Goal: Transaction & Acquisition: Purchase product/service

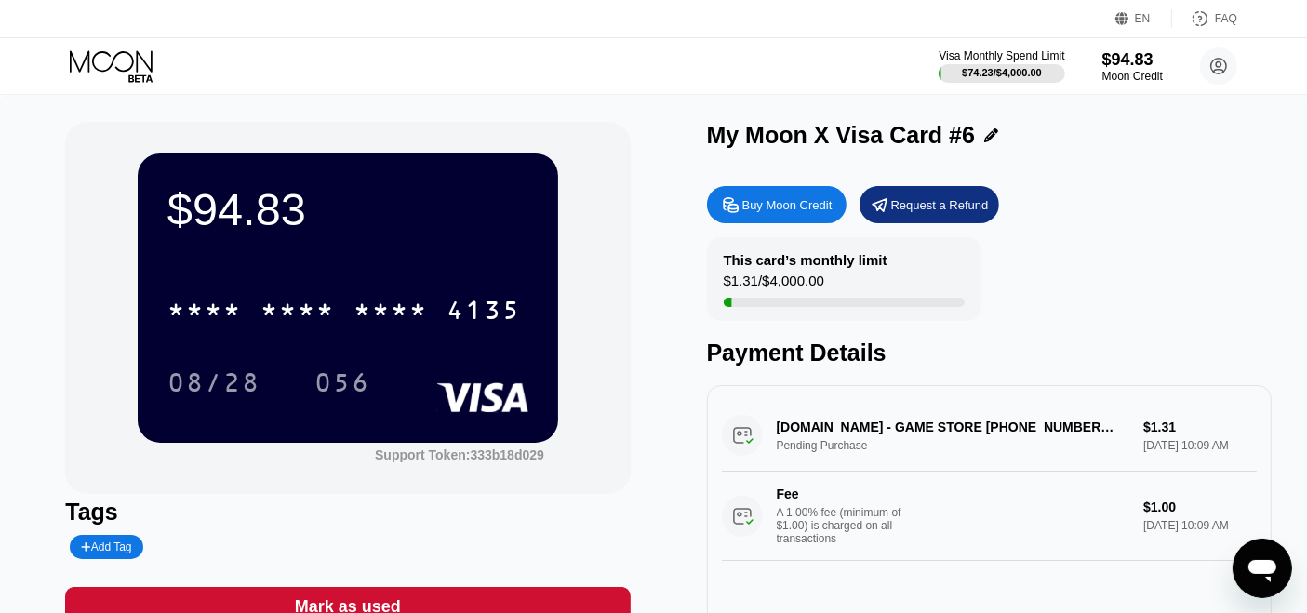
click at [143, 67] on icon at bounding box center [113, 66] width 87 height 33
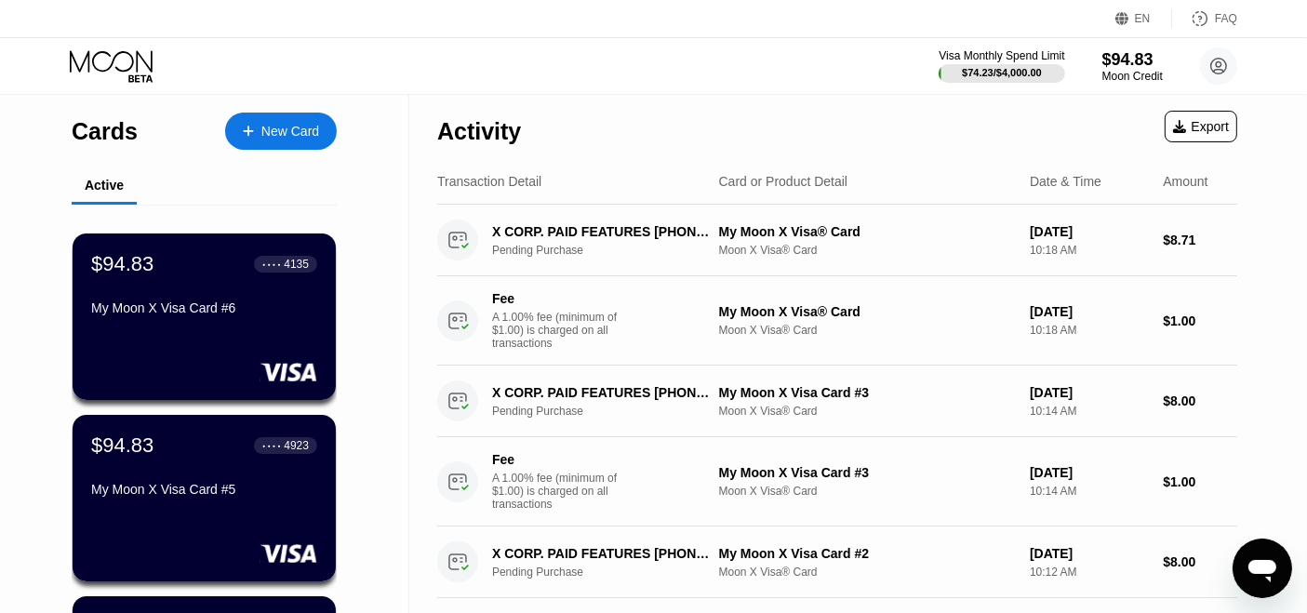
click at [319, 137] on div "New Card" at bounding box center [281, 131] width 112 height 37
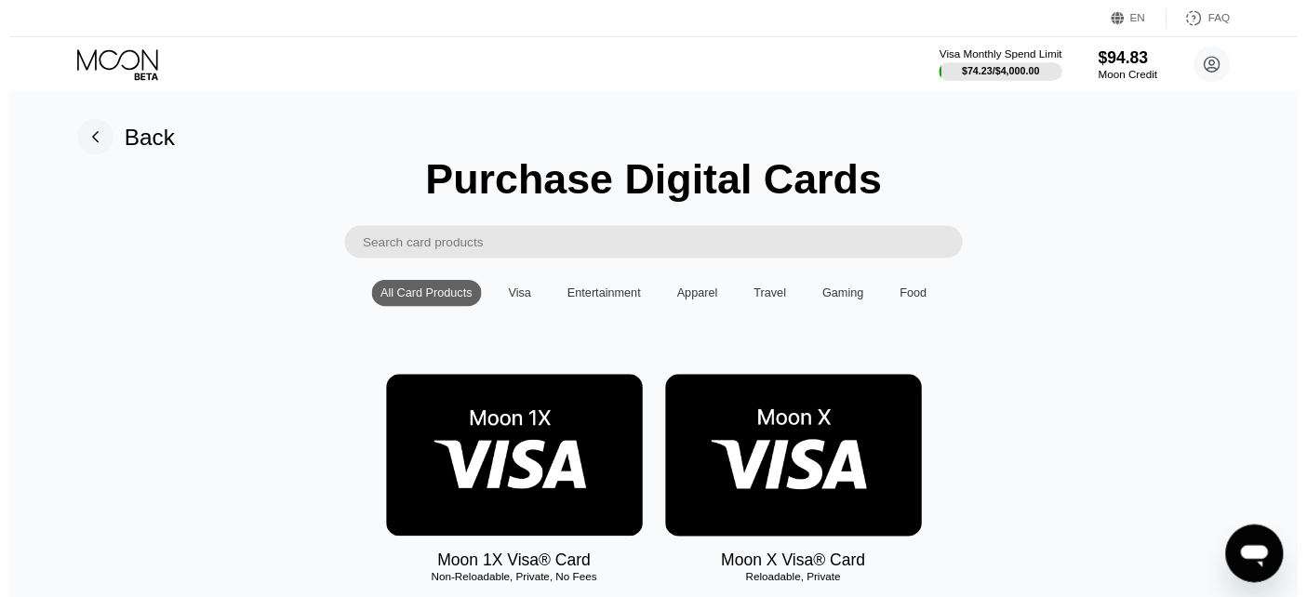
scroll to position [207, 0]
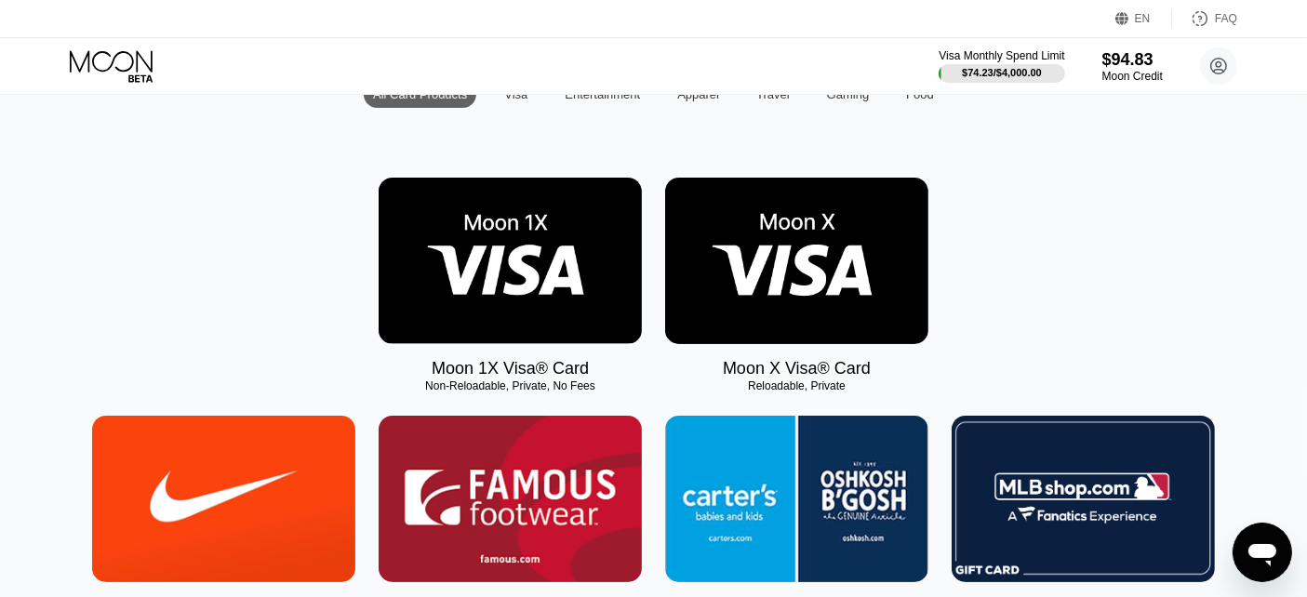
click at [828, 287] on img at bounding box center [796, 261] width 263 height 167
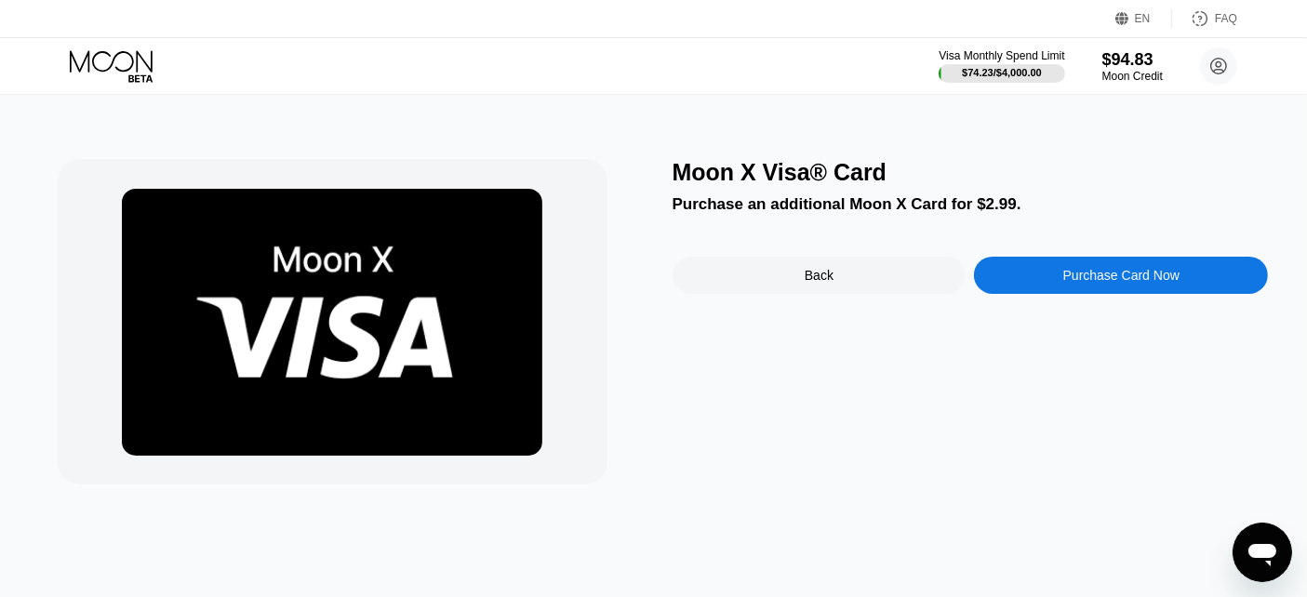
click at [1105, 292] on div "Purchase Card Now" at bounding box center [1121, 275] width 294 height 37
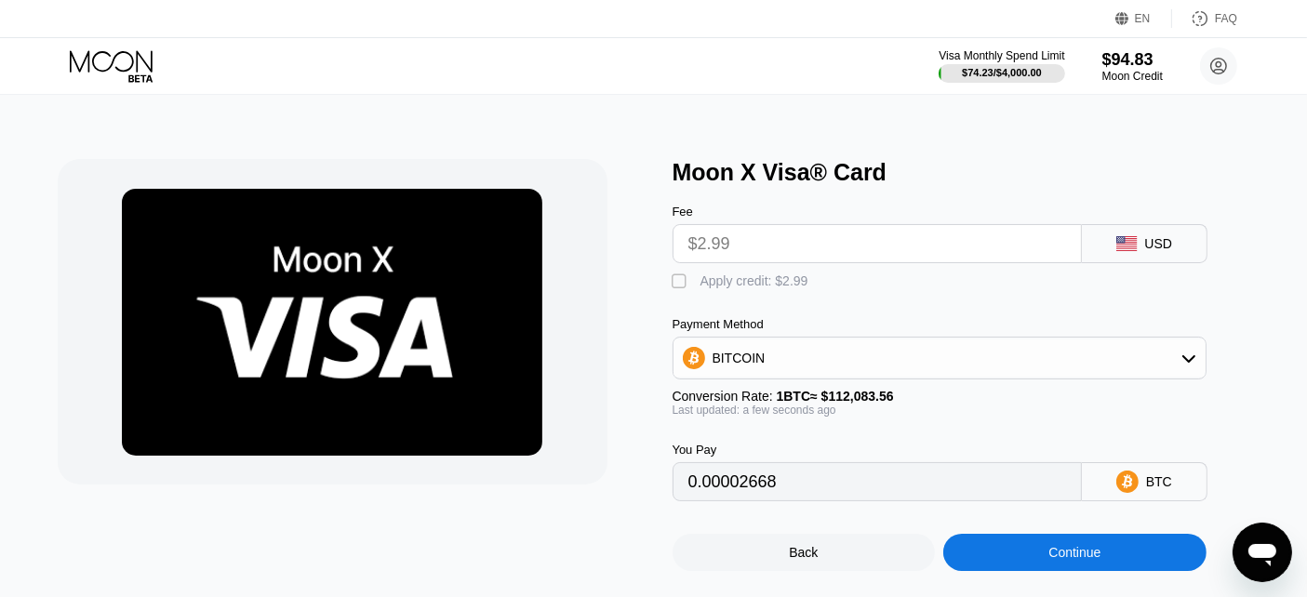
click at [713, 277] on div "Apply credit: $2.99" at bounding box center [754, 280] width 108 height 15
type input "0"
click at [1021, 357] on div "BITCOIN" at bounding box center [939, 358] width 532 height 37
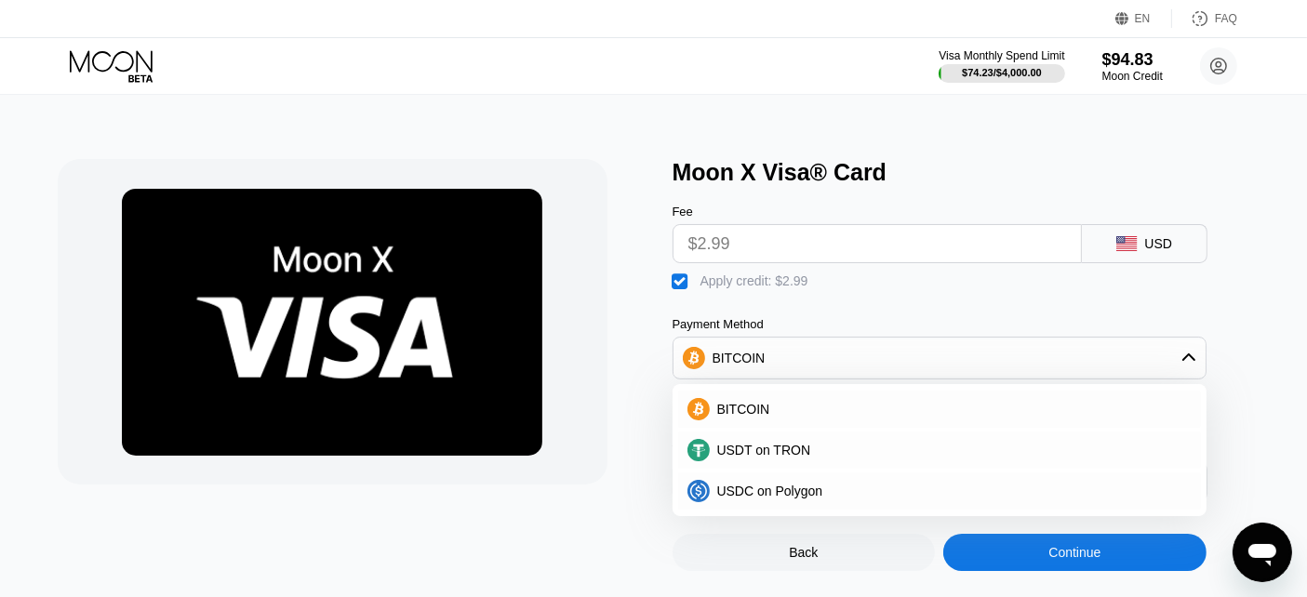
scroll to position [207, 0]
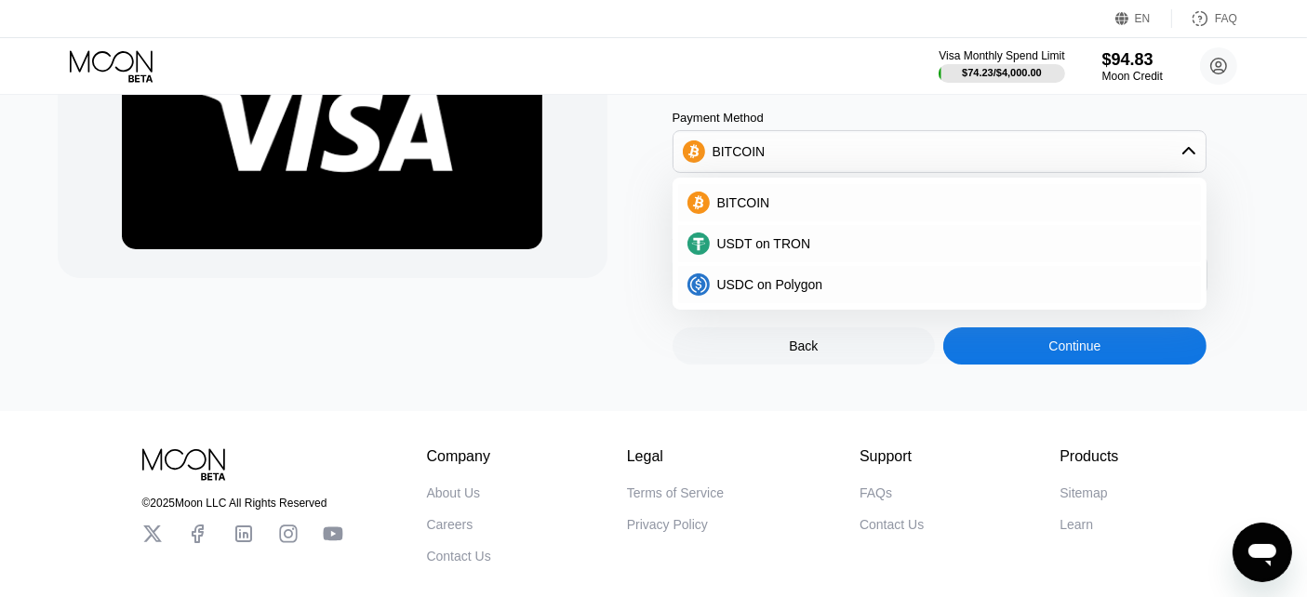
click at [613, 377] on div "Moon X Visa® Card Fee $2.99 USD  Apply credit: $2.99 Payment Method BITCOIN BI…" at bounding box center [654, 149] width 1323 height 524
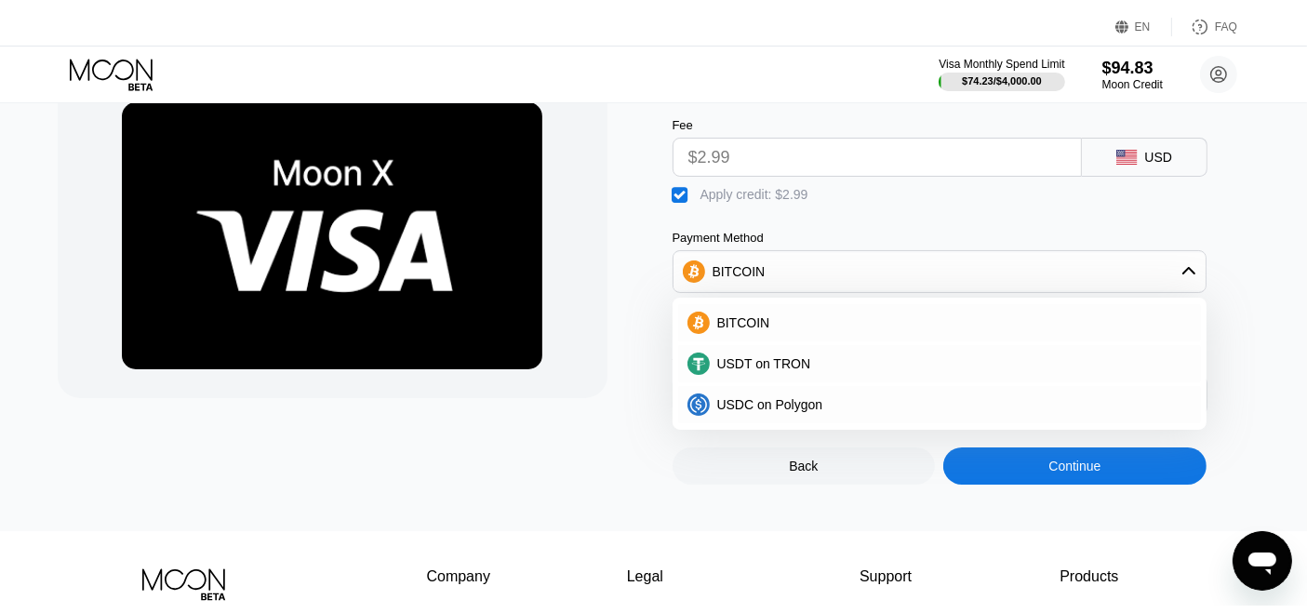
scroll to position [0, 0]
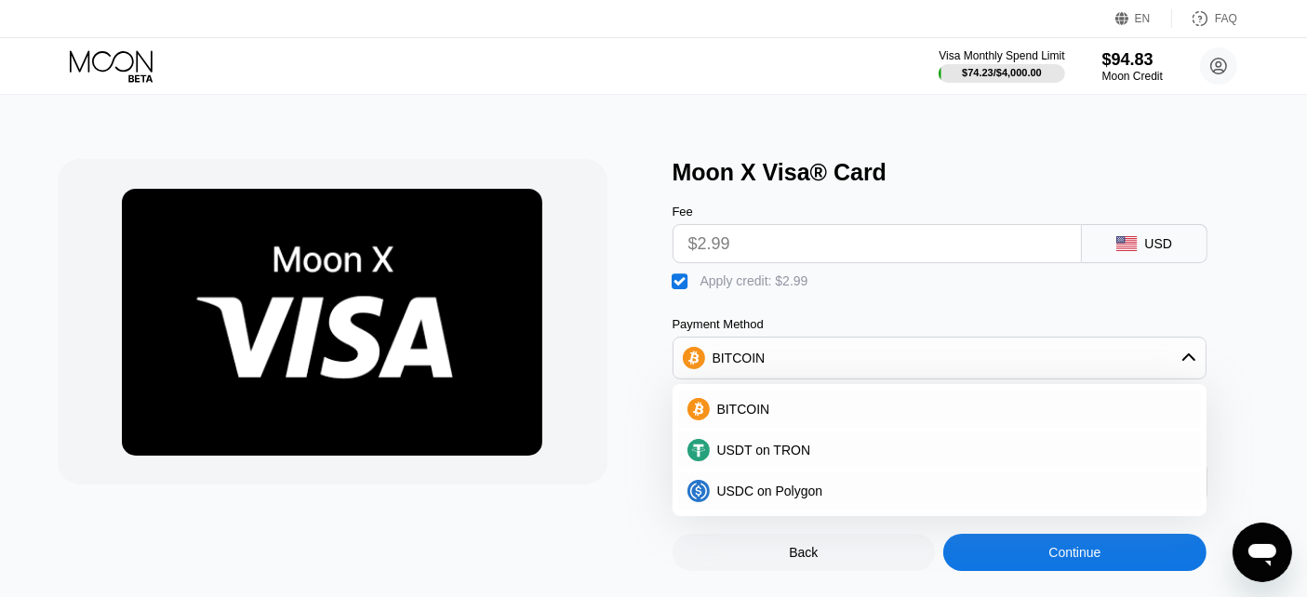
click at [645, 325] on div at bounding box center [356, 365] width 596 height 412
click at [726, 363] on div "BITCOIN" at bounding box center [739, 358] width 53 height 15
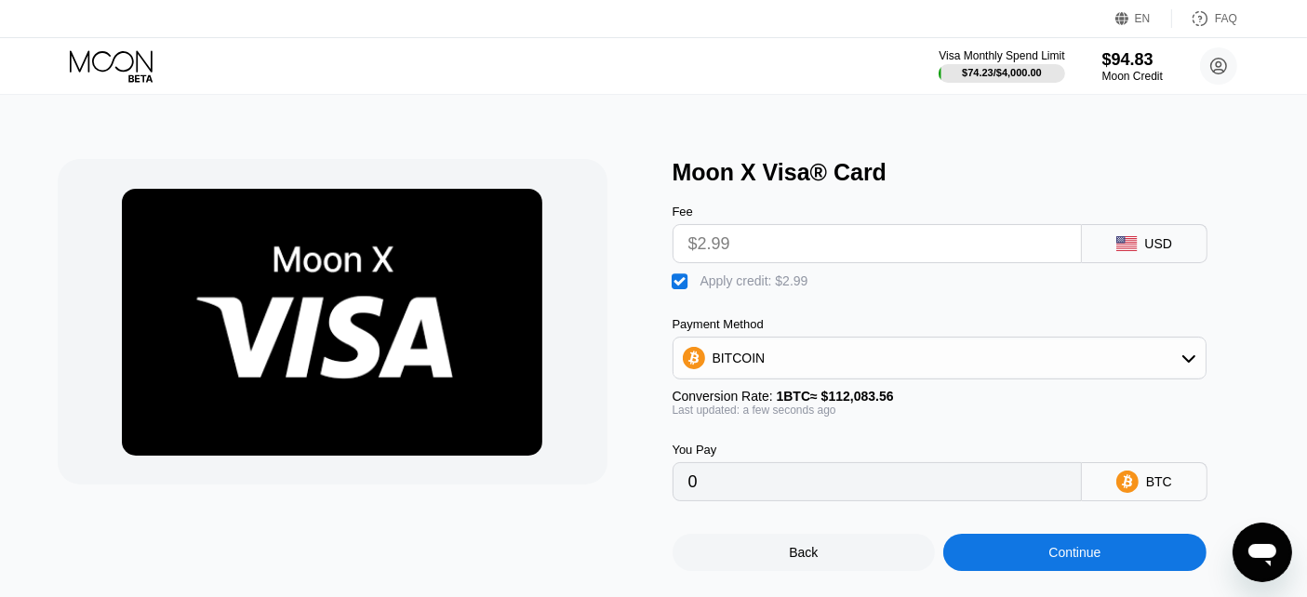
click at [979, 569] on div "Continue" at bounding box center [1074, 552] width 263 height 37
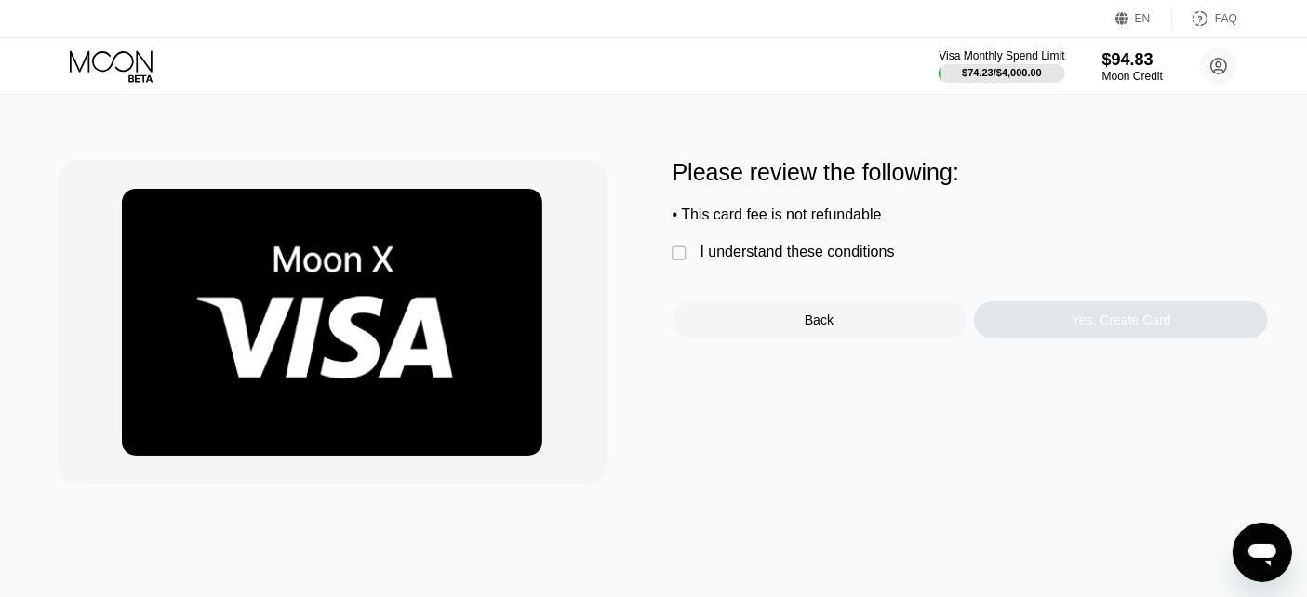
click at [765, 260] on div "I understand these conditions" at bounding box center [797, 252] width 194 height 17
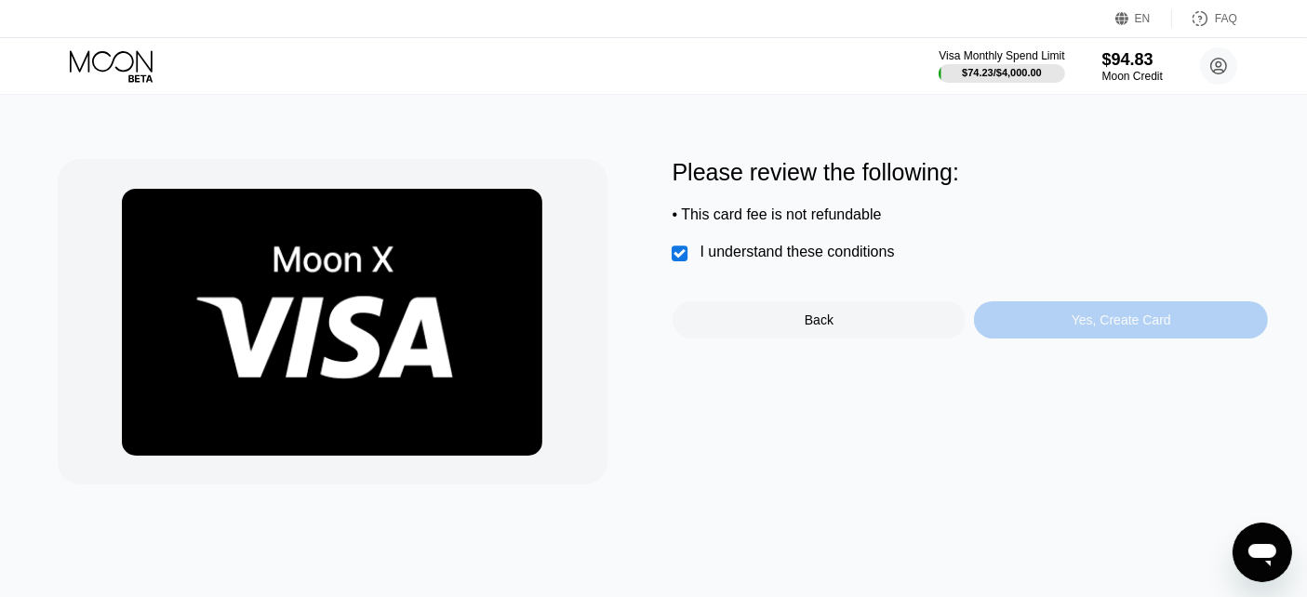
click at [1040, 323] on div "Yes, Create Card" at bounding box center [1121, 319] width 294 height 37
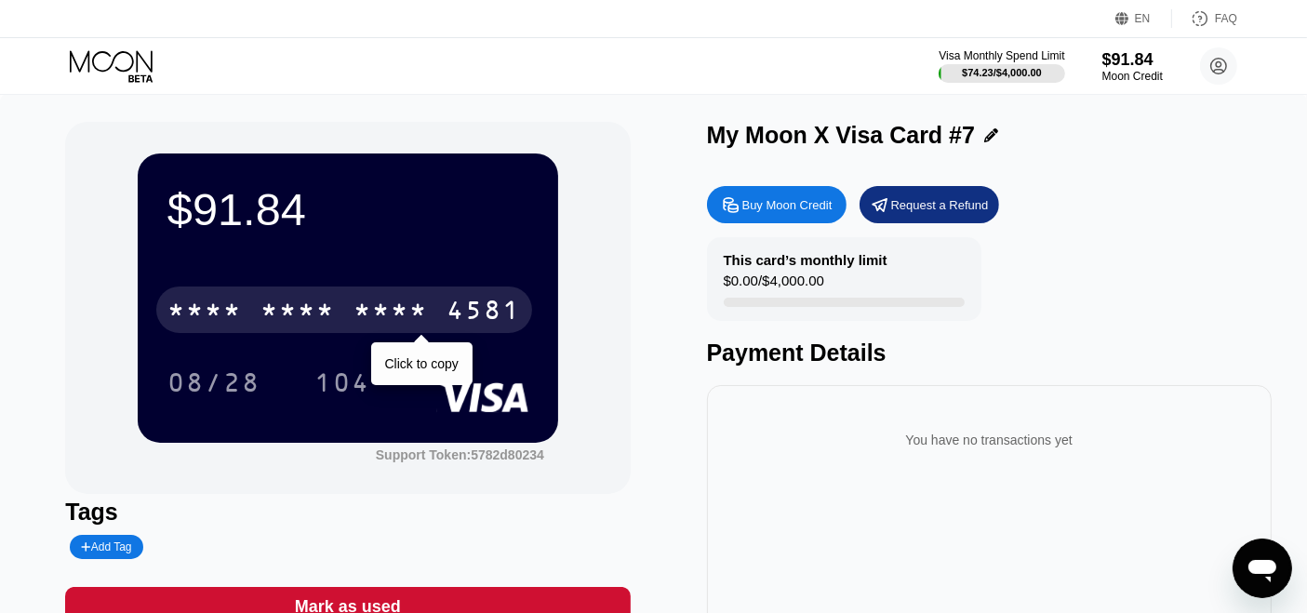
click at [282, 301] on div "* * * *" at bounding box center [297, 313] width 74 height 30
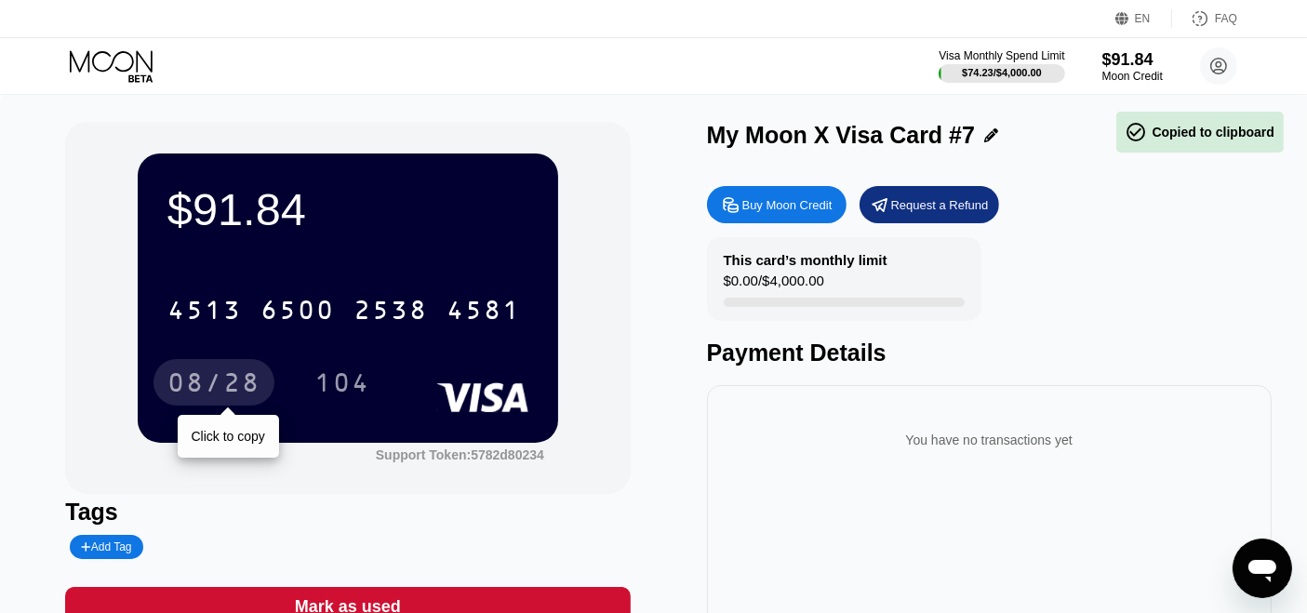
click at [254, 380] on div "08/28" at bounding box center [213, 385] width 93 height 30
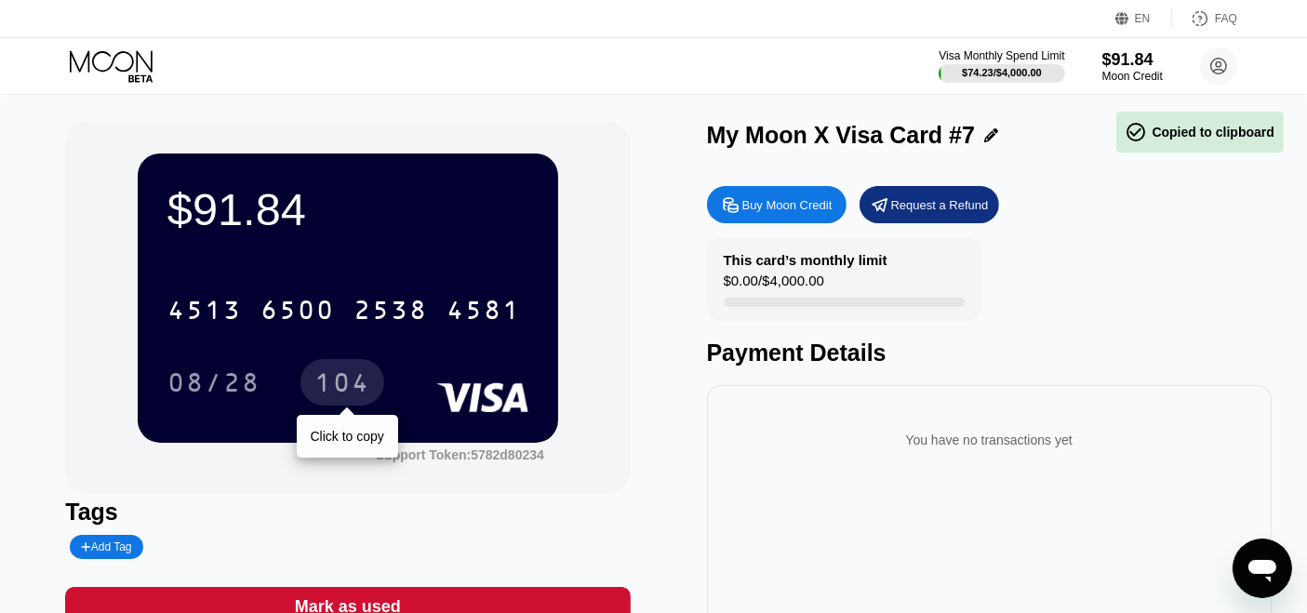
click at [326, 385] on div "104" at bounding box center [342, 385] width 56 height 30
